Goal: Information Seeking & Learning: Learn about a topic

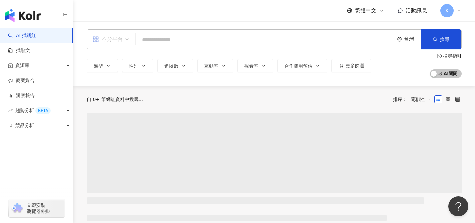
click at [109, 33] on input "search" at bounding box center [110, 35] width 37 height 11
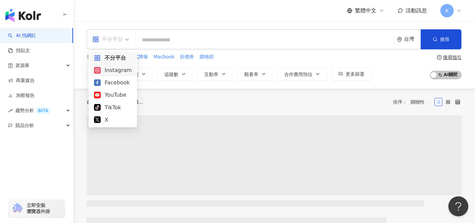
click at [116, 71] on div "Instagram" at bounding box center [113, 70] width 38 height 8
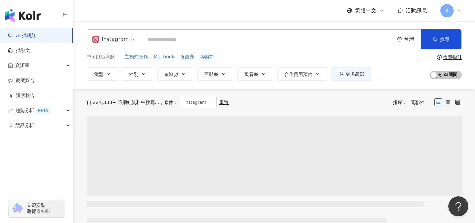
click at [197, 39] on input "search" at bounding box center [267, 40] width 247 height 13
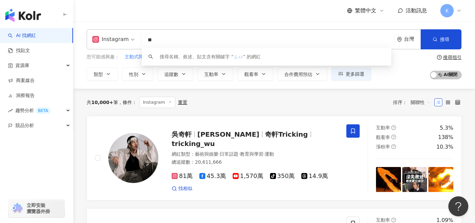
type input "*"
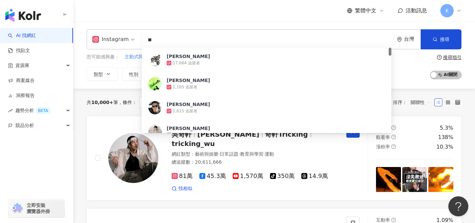
type input "*"
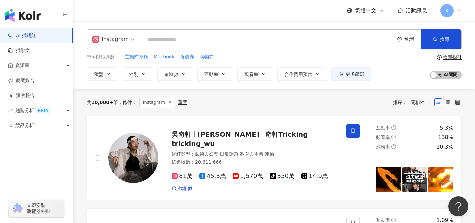
click at [179, 45] on input "search" at bounding box center [267, 40] width 247 height 13
type input "*"
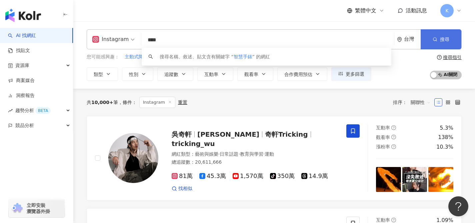
type input "****"
click at [444, 43] on button "搜尋" at bounding box center [440, 39] width 41 height 20
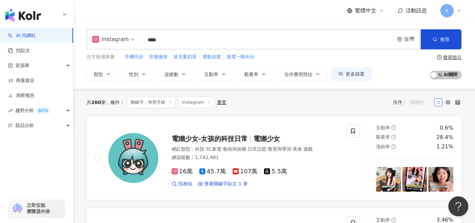
click at [426, 104] on span "關聯性" at bounding box center [420, 102] width 20 height 11
click at [421, 175] on div "關鍵字" at bounding box center [420, 172] width 17 height 7
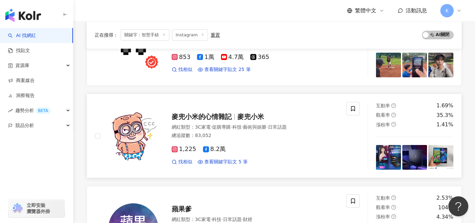
scroll to position [129, 0]
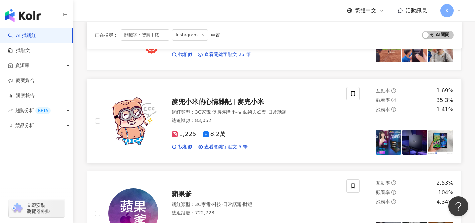
click at [232, 97] on div "麥兜小米的心情雜記 麥兜小米" at bounding box center [255, 101] width 167 height 9
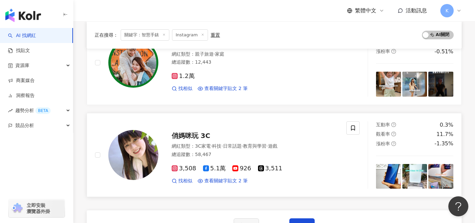
scroll to position [1089, 0]
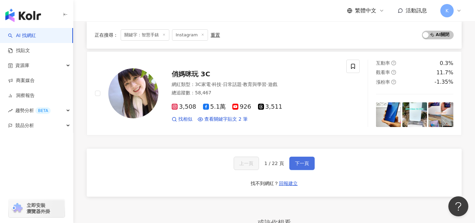
click at [308, 161] on span "下一頁" at bounding box center [302, 163] width 14 height 5
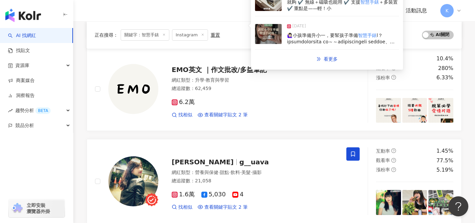
scroll to position [1019, 0]
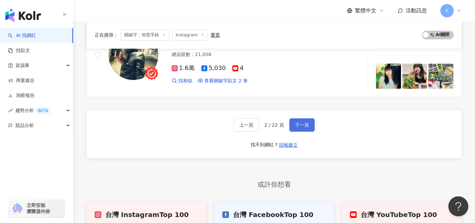
click at [303, 118] on button "下一頁" at bounding box center [301, 124] width 25 height 13
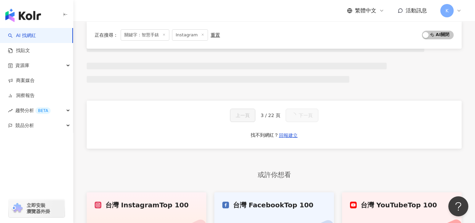
scroll to position [1134, 0]
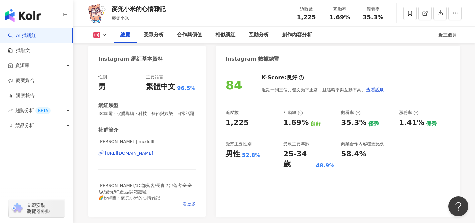
click at [153, 153] on div "[URL][DOMAIN_NAME]" at bounding box center [129, 153] width 48 height 6
